Goal: Find specific page/section: Find specific page/section

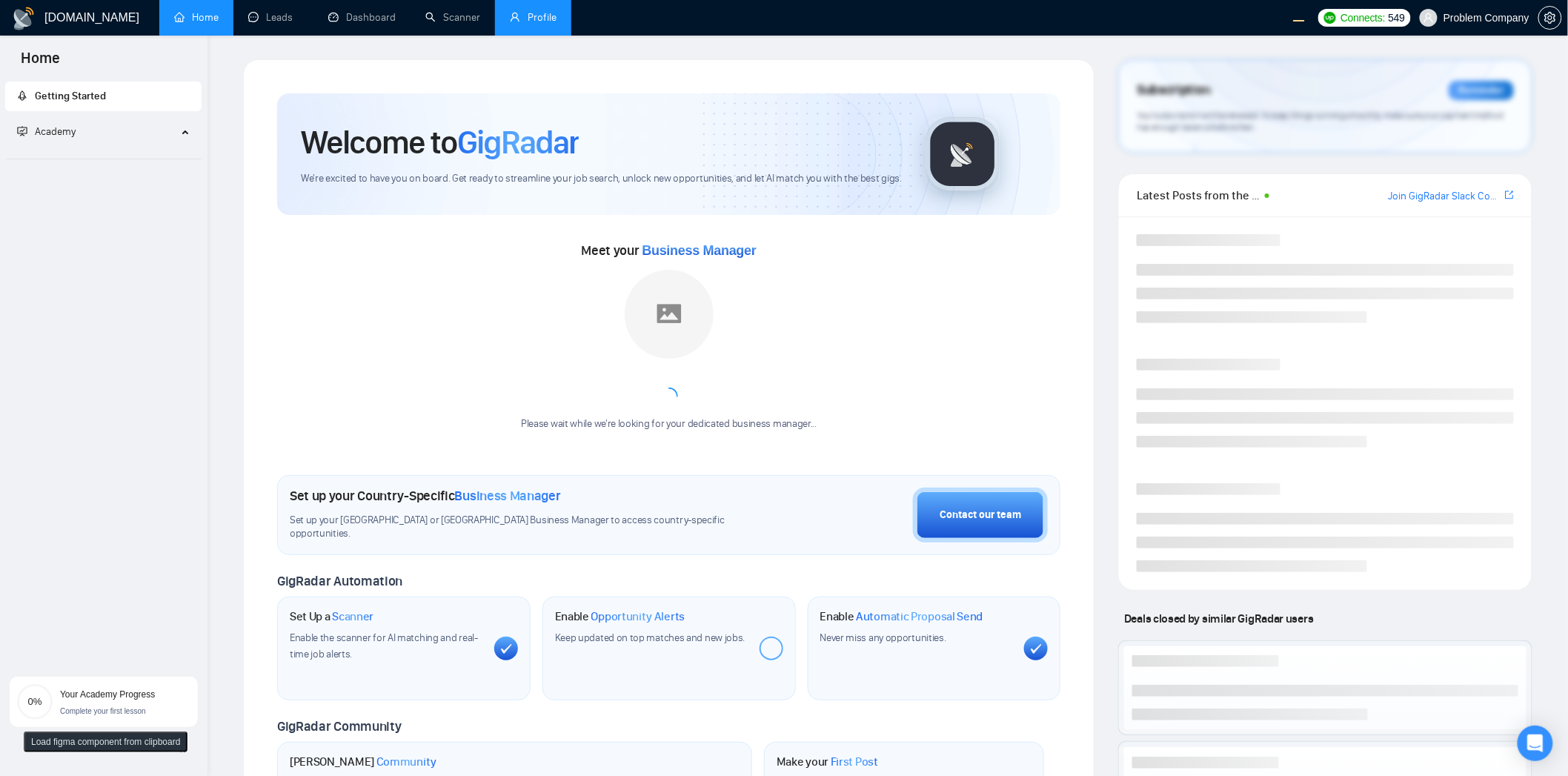
click at [544, 17] on link "Profile" at bounding box center [534, 17] width 47 height 12
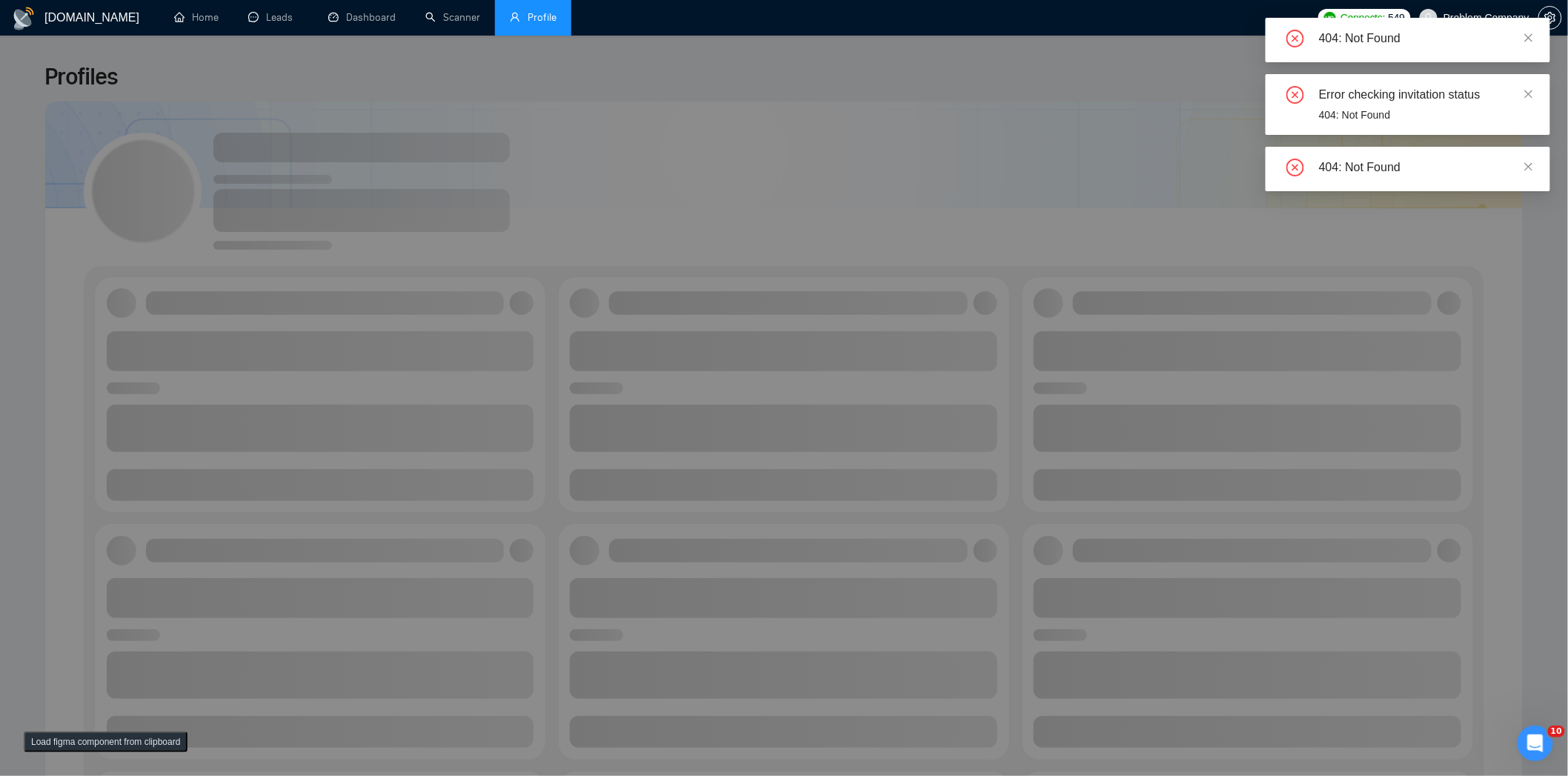
click at [1538, 95] on div "Error checking invitation status 404: Not Found" at bounding box center [1408, 105] width 285 height 61
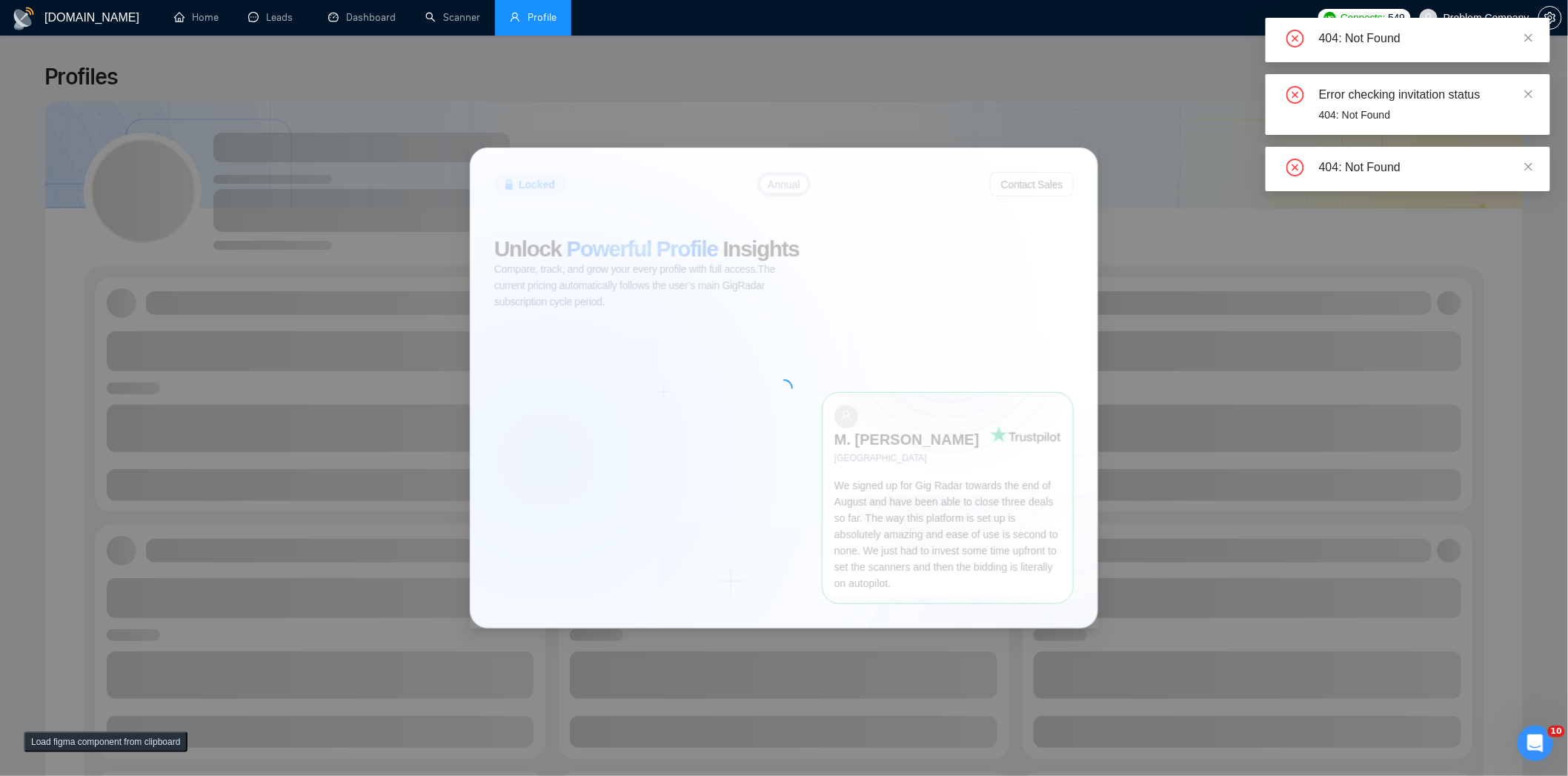
click at [1538, 84] on div "Error checking invitation status 404: Not Found" at bounding box center [1408, 105] width 285 height 61
click at [1528, 84] on div "Error checking invitation status 404: Not Found" at bounding box center [1408, 105] width 285 height 61
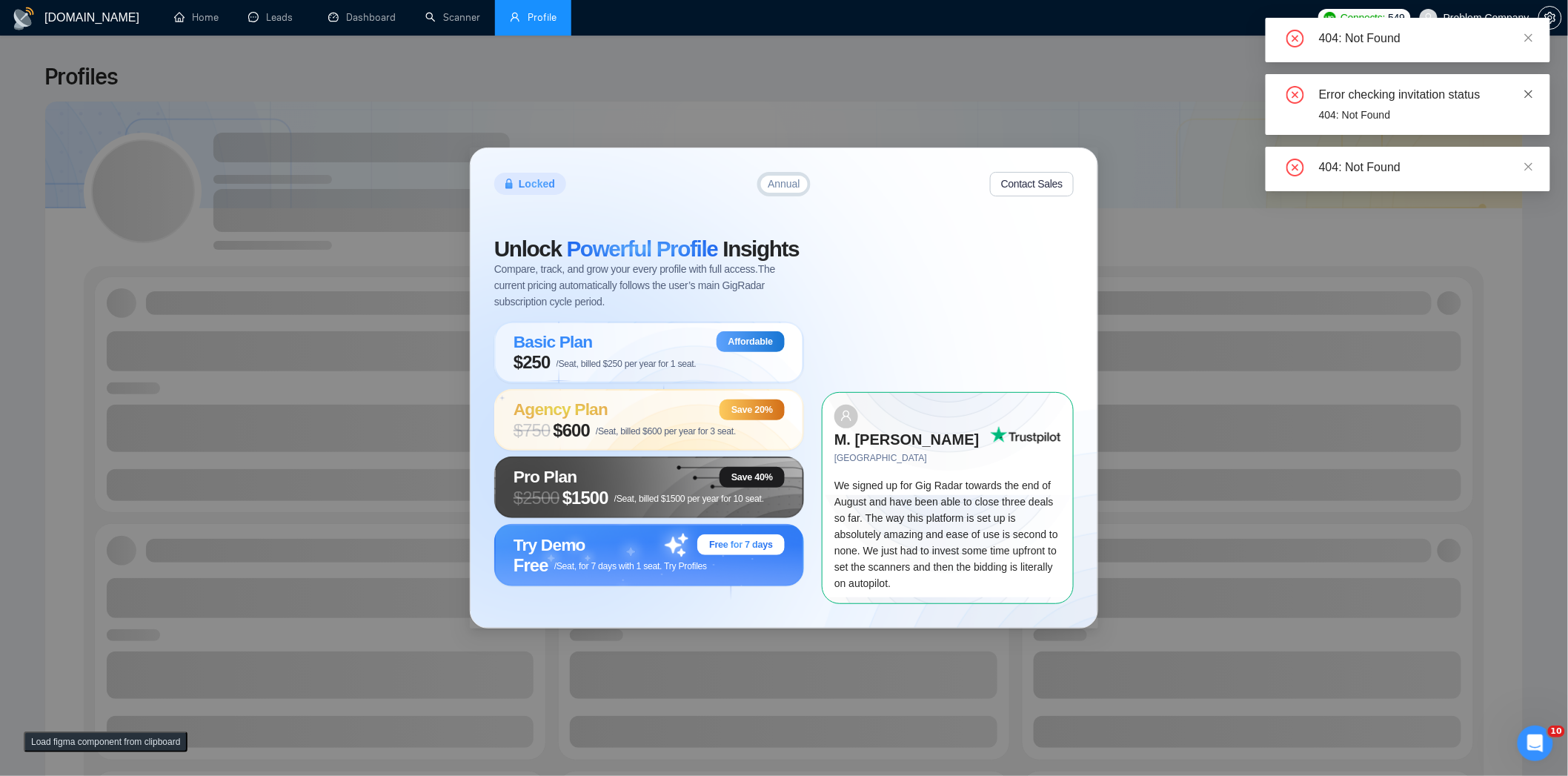
click at [1527, 89] on icon "close" at bounding box center [1529, 94] width 10 height 10
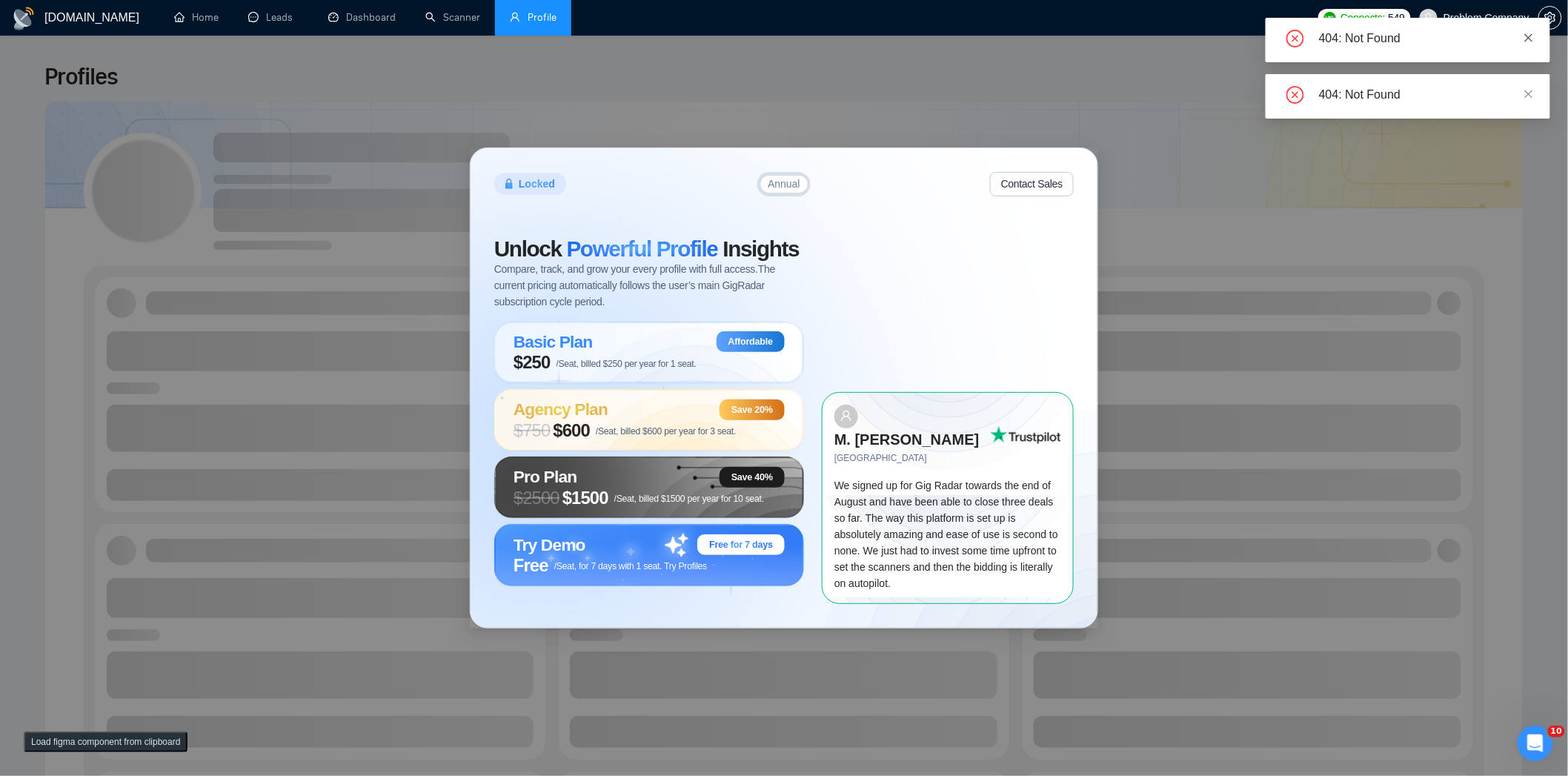
click at [1538, 27] on div "404: Not Found" at bounding box center [1408, 39] width 285 height 44
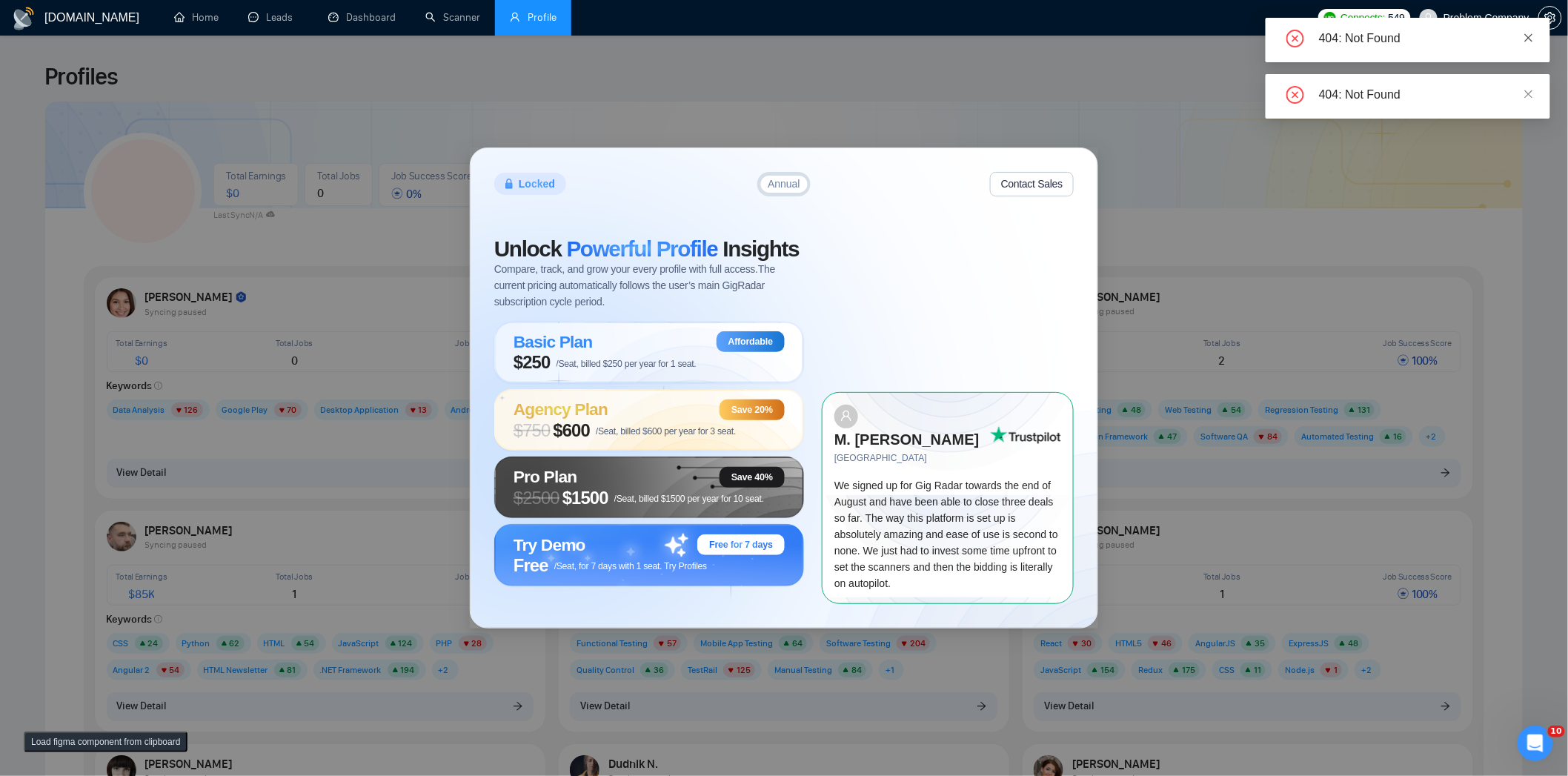
click at [1531, 33] on icon "close" at bounding box center [1529, 37] width 8 height 8
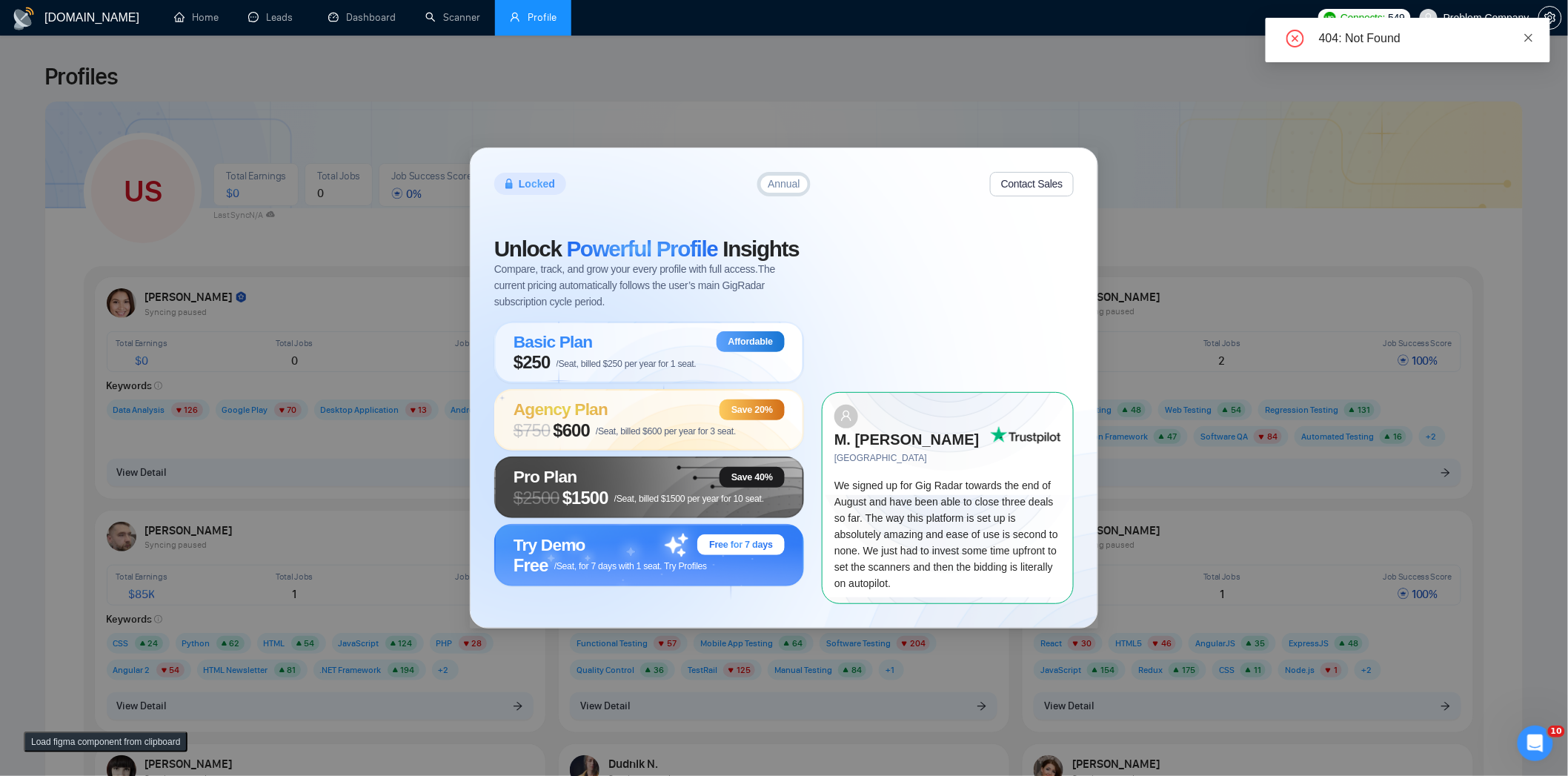
click at [1527, 32] on icon "close" at bounding box center [1529, 37] width 10 height 10
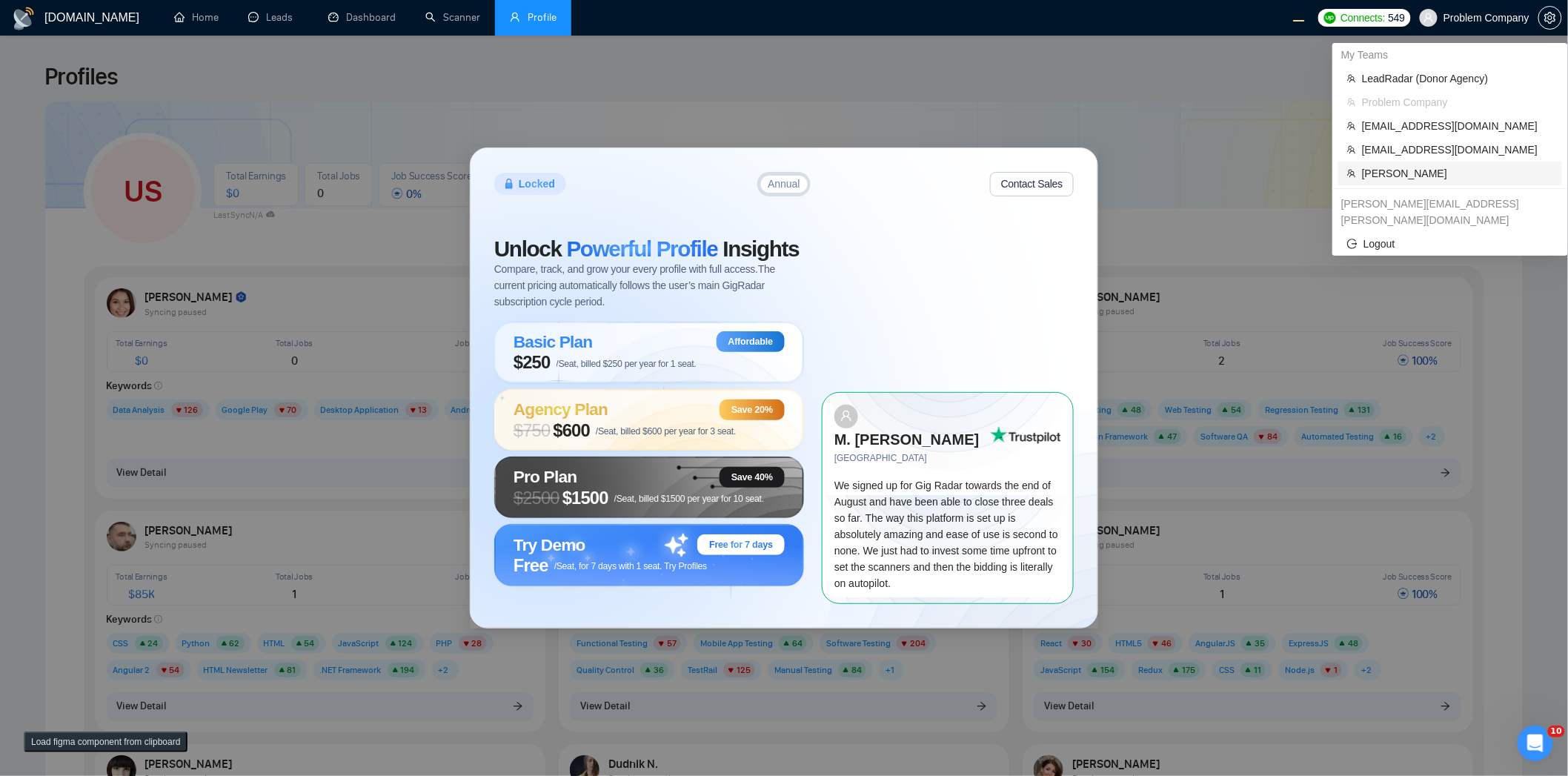
click at [1443, 167] on span "[PERSON_NAME]" at bounding box center [1458, 173] width 192 height 17
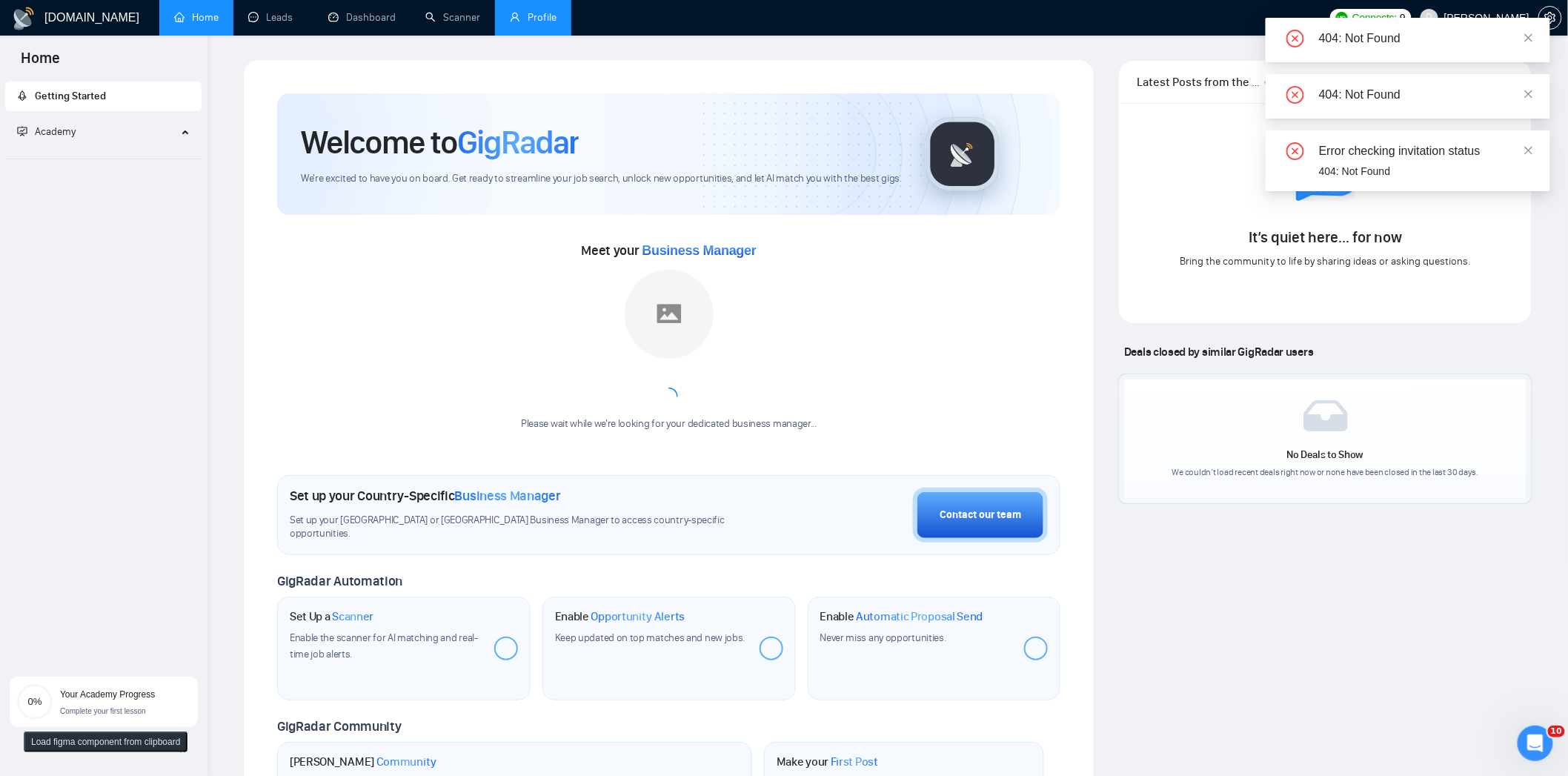
click at [511, 23] on link "Profile" at bounding box center [534, 17] width 47 height 12
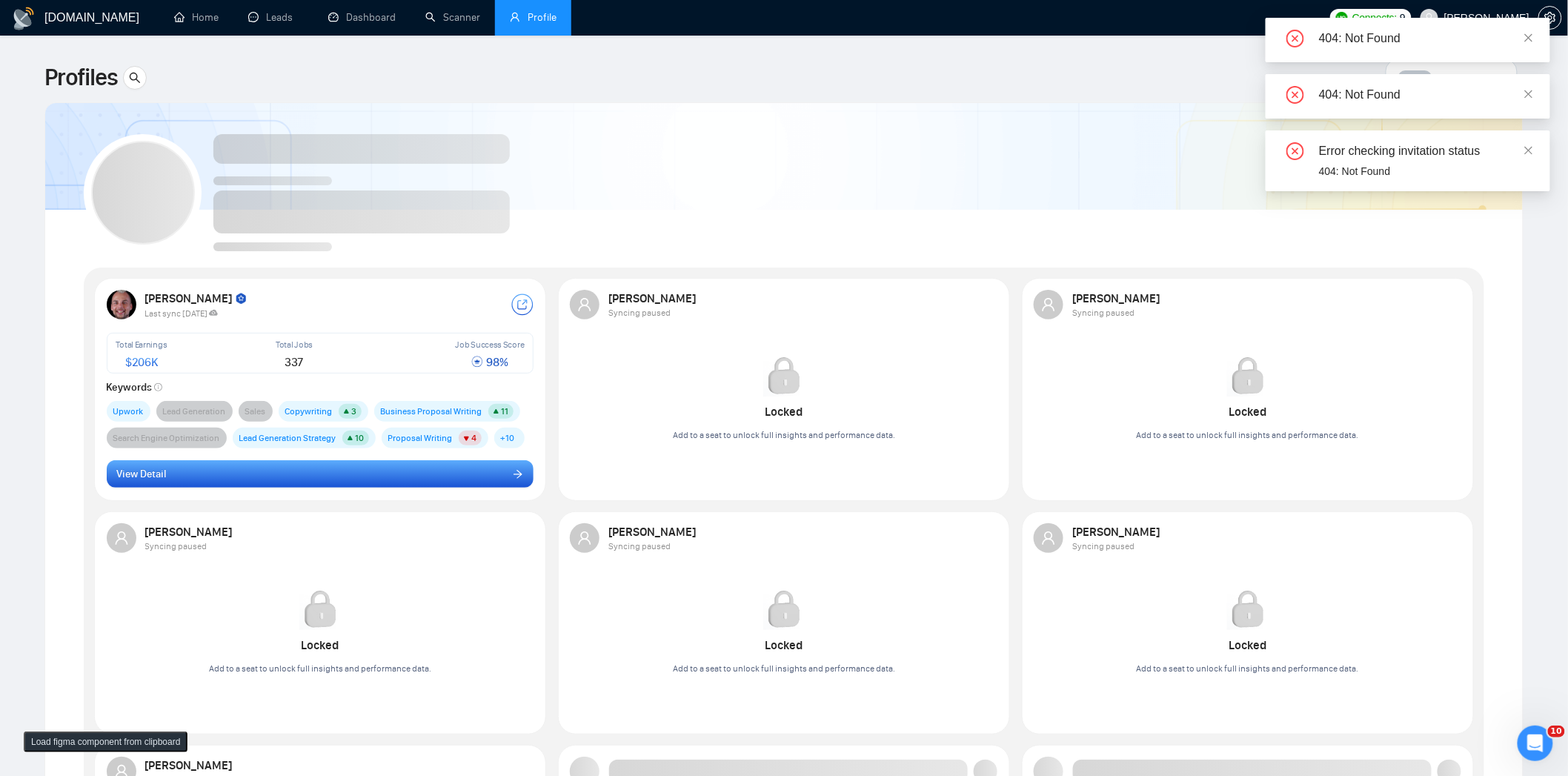
click at [446, 467] on button "View Detail" at bounding box center [320, 475] width 427 height 28
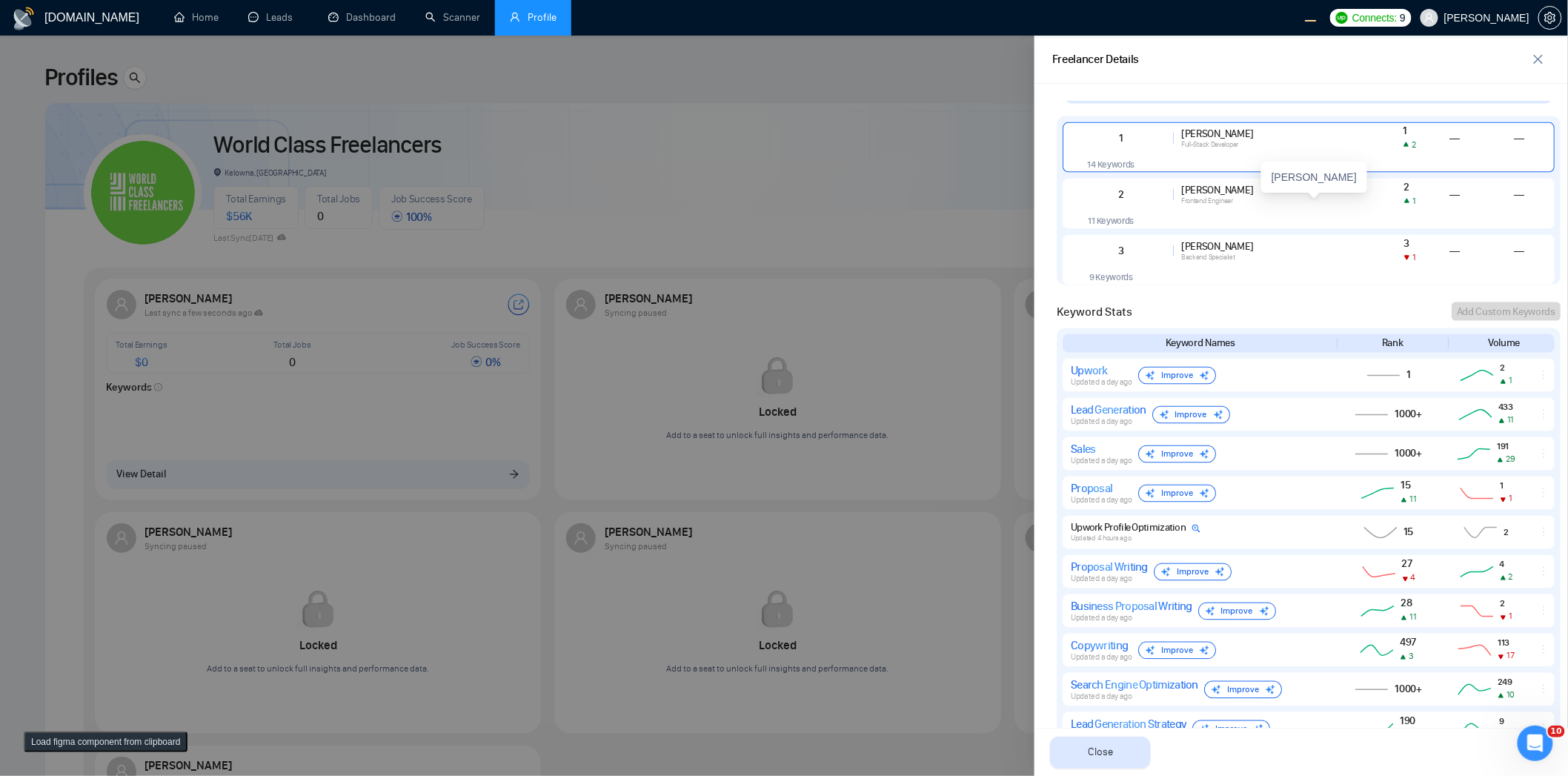
scroll to position [790, 0]
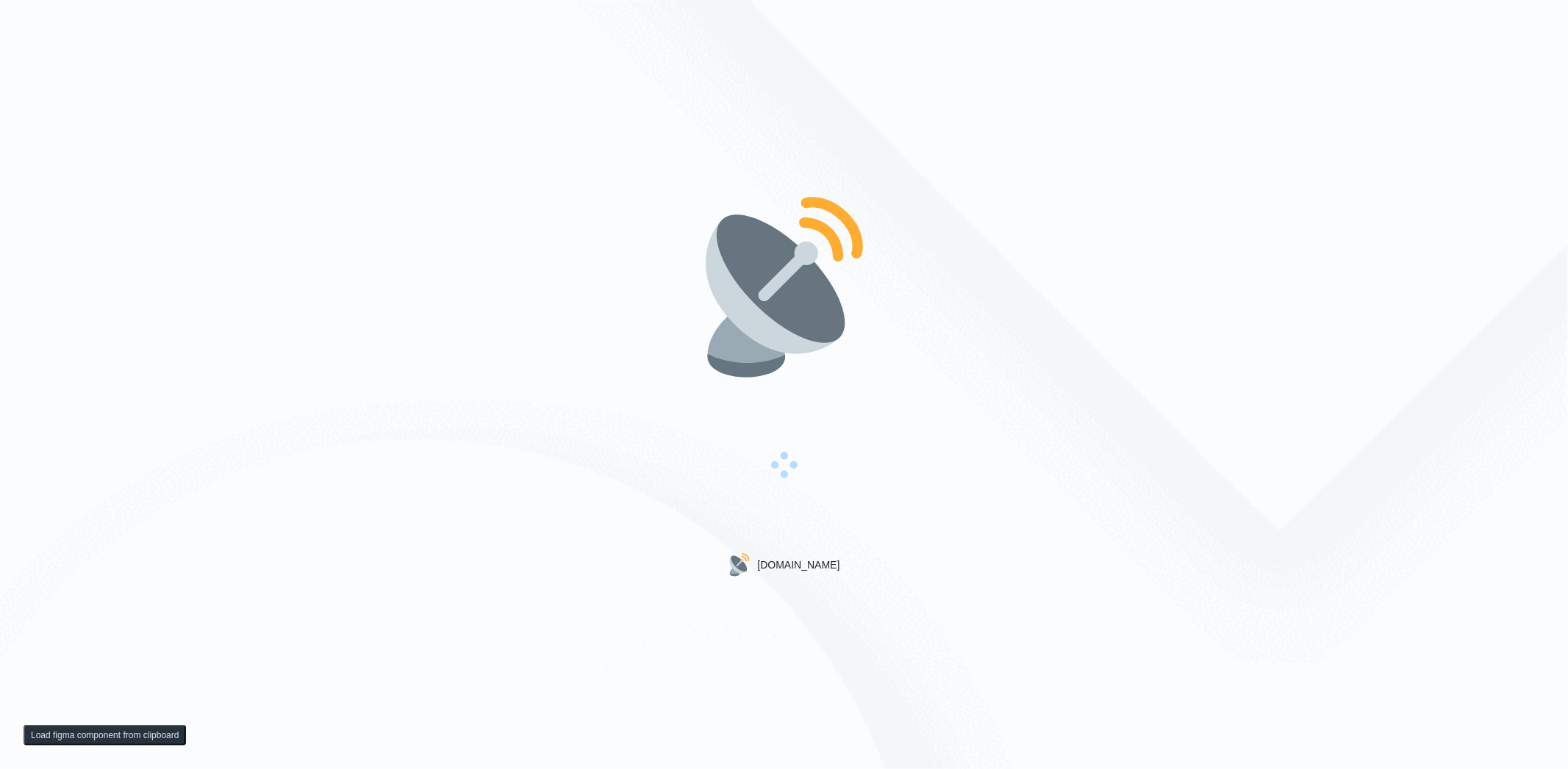
click at [784, 406] on div at bounding box center [784, 467] width 168 height 172
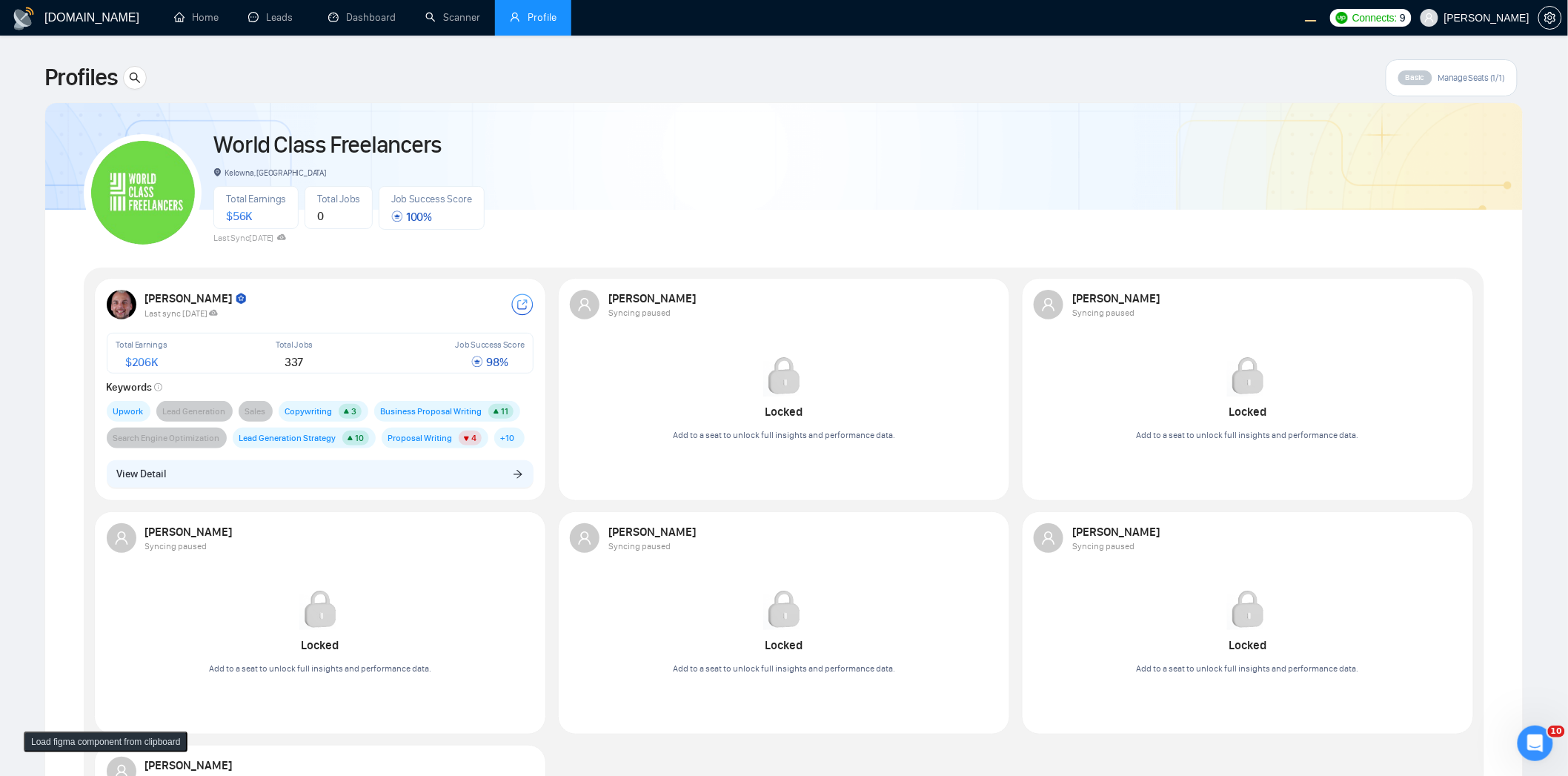
click at [259, 456] on div "[PERSON_NAME] Last sync [DATE] Total Earnings $ 206K Total Jobs 337 Job Success…" at bounding box center [320, 389] width 446 height 216
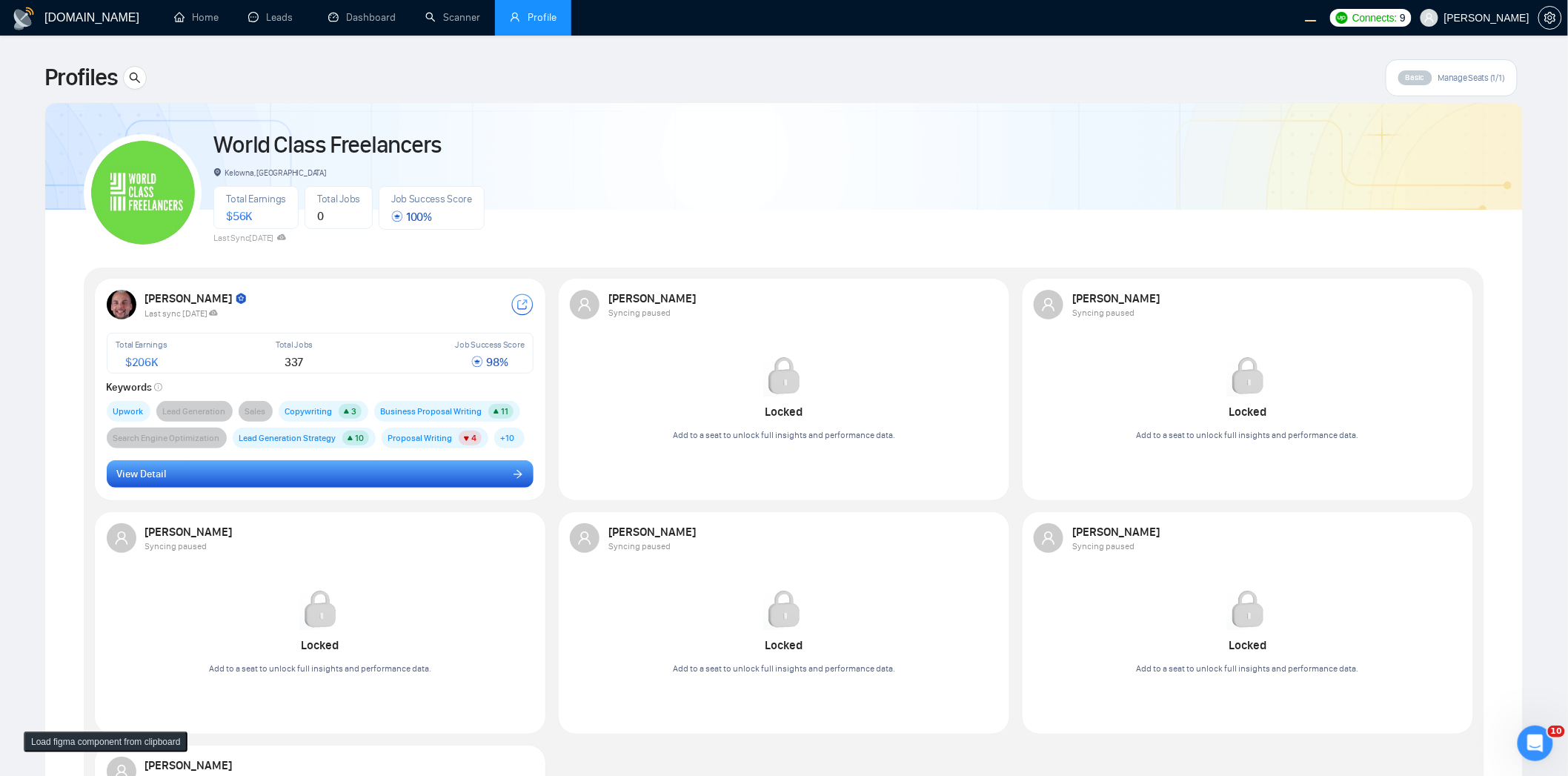
click at [255, 462] on button "View Detail" at bounding box center [320, 475] width 427 height 28
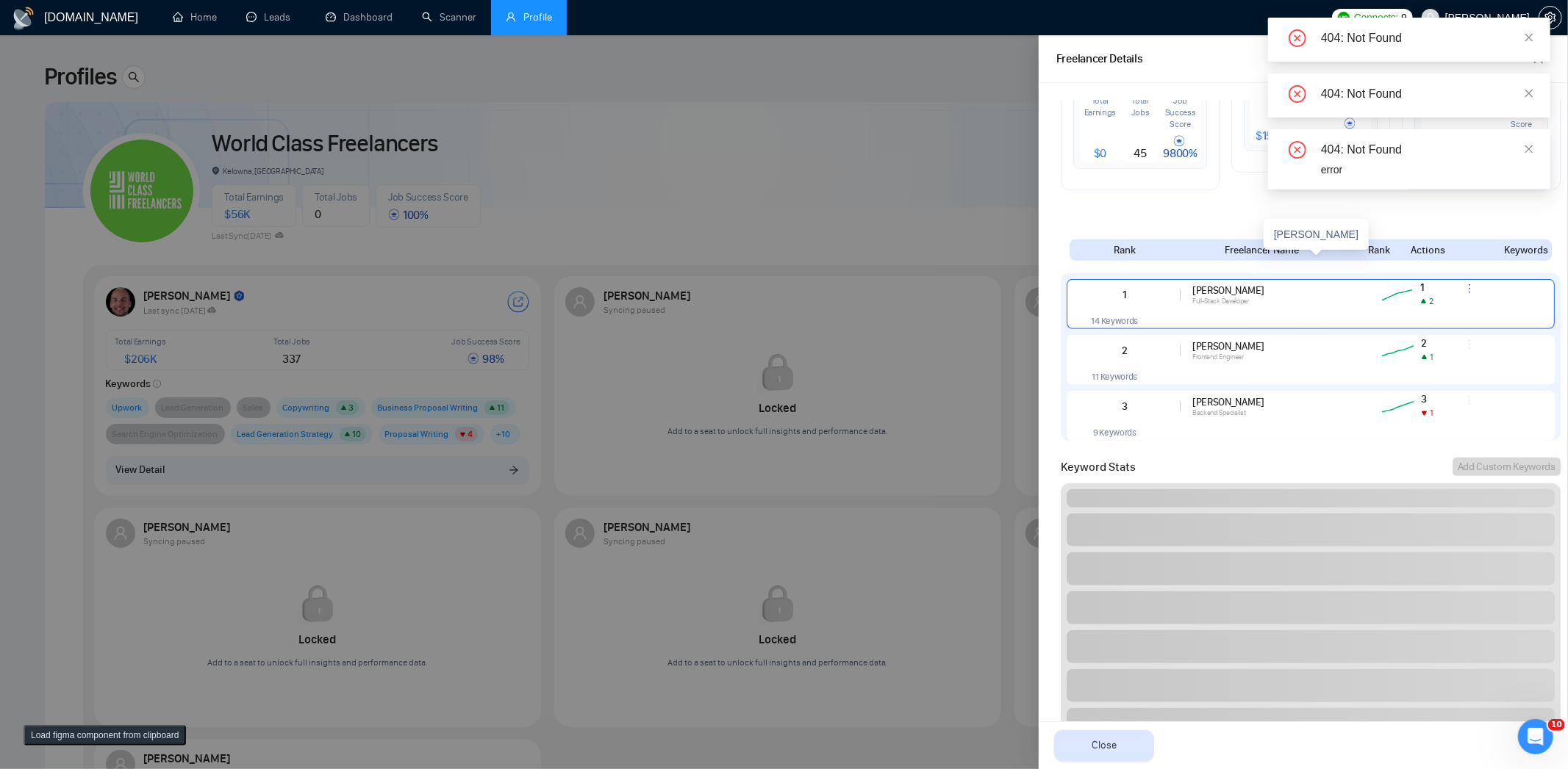
scroll to position [823, 0]
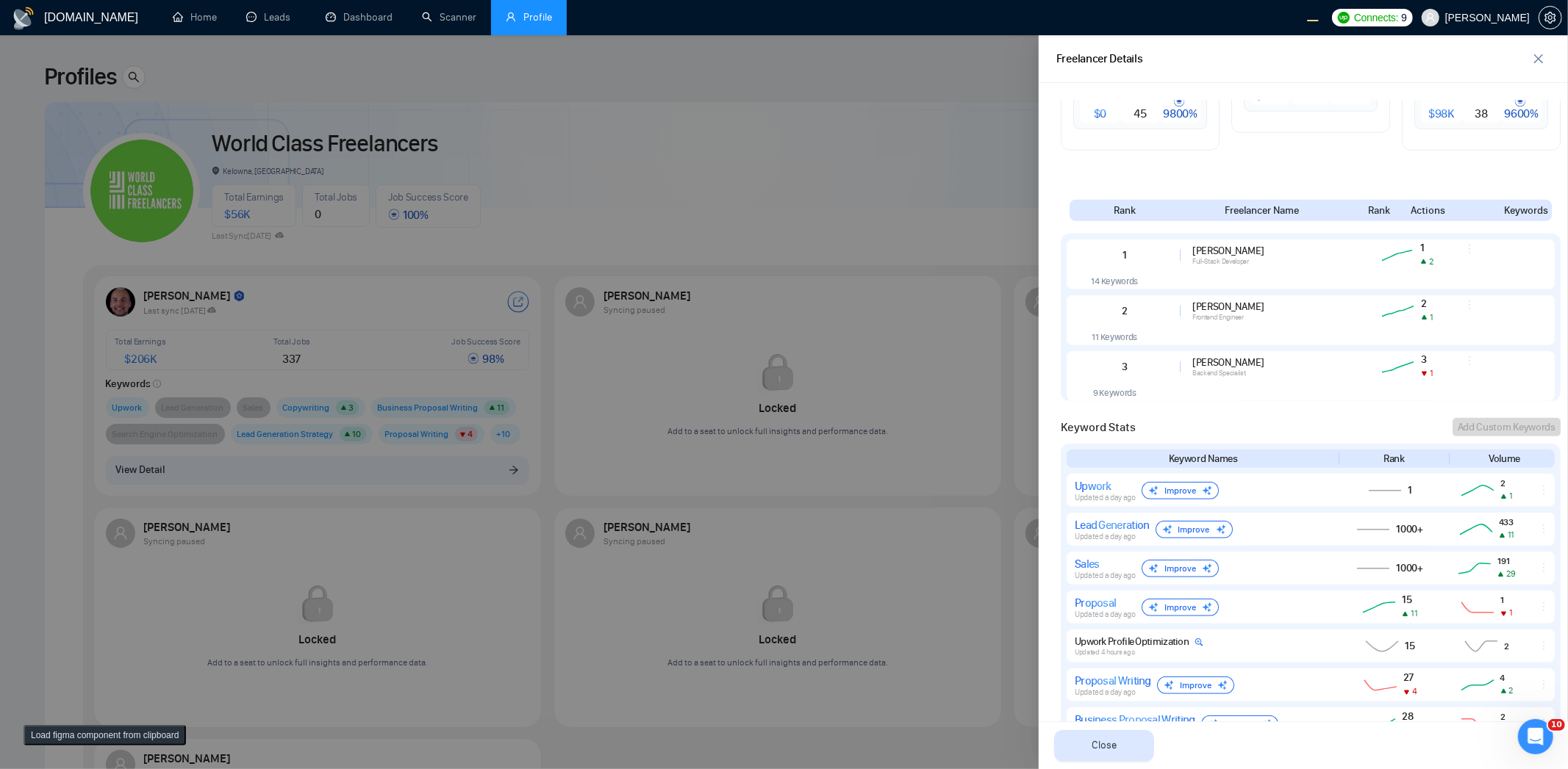
click at [547, 116] on div at bounding box center [784, 402] width 1568 height 734
